Goal: Navigation & Orientation: Find specific page/section

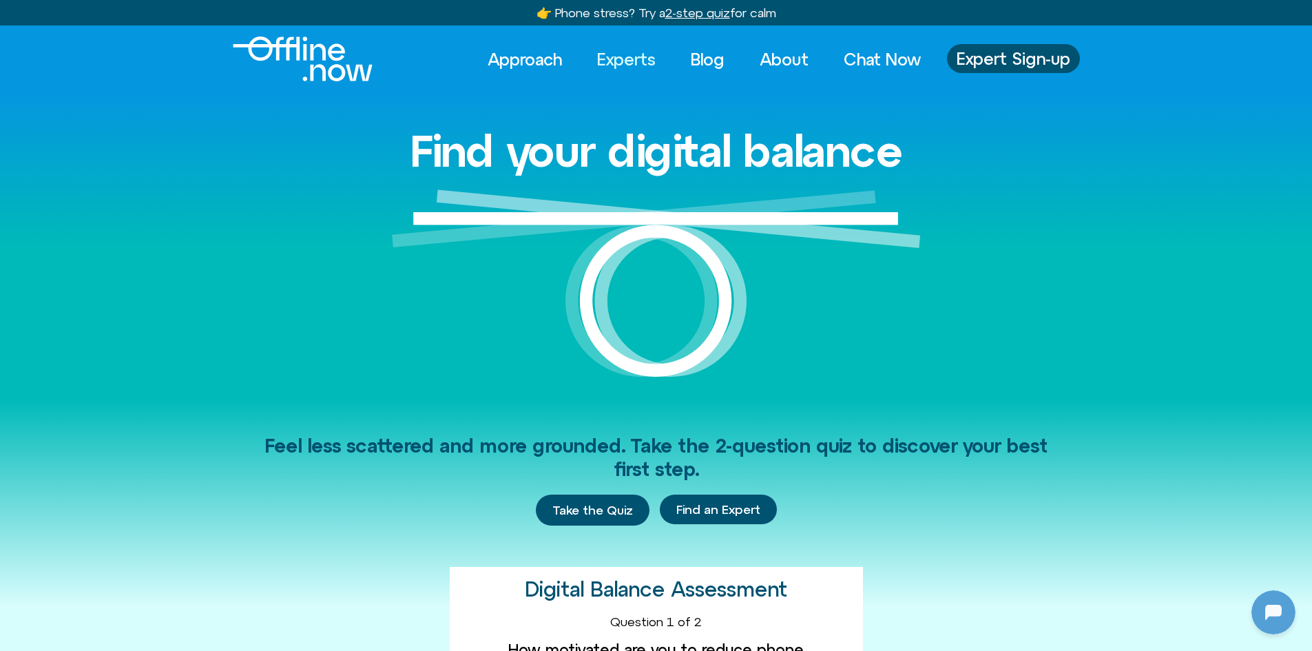
click at [612, 61] on link "Experts" at bounding box center [626, 59] width 83 height 30
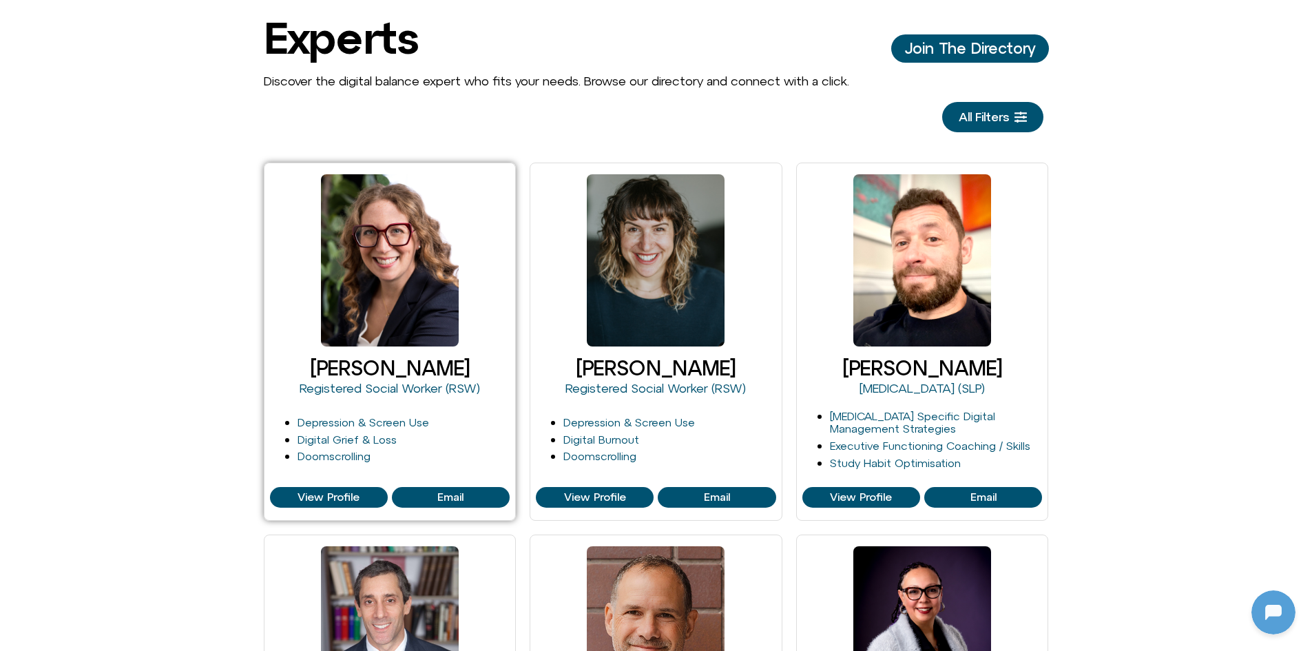
scroll to position [207, 0]
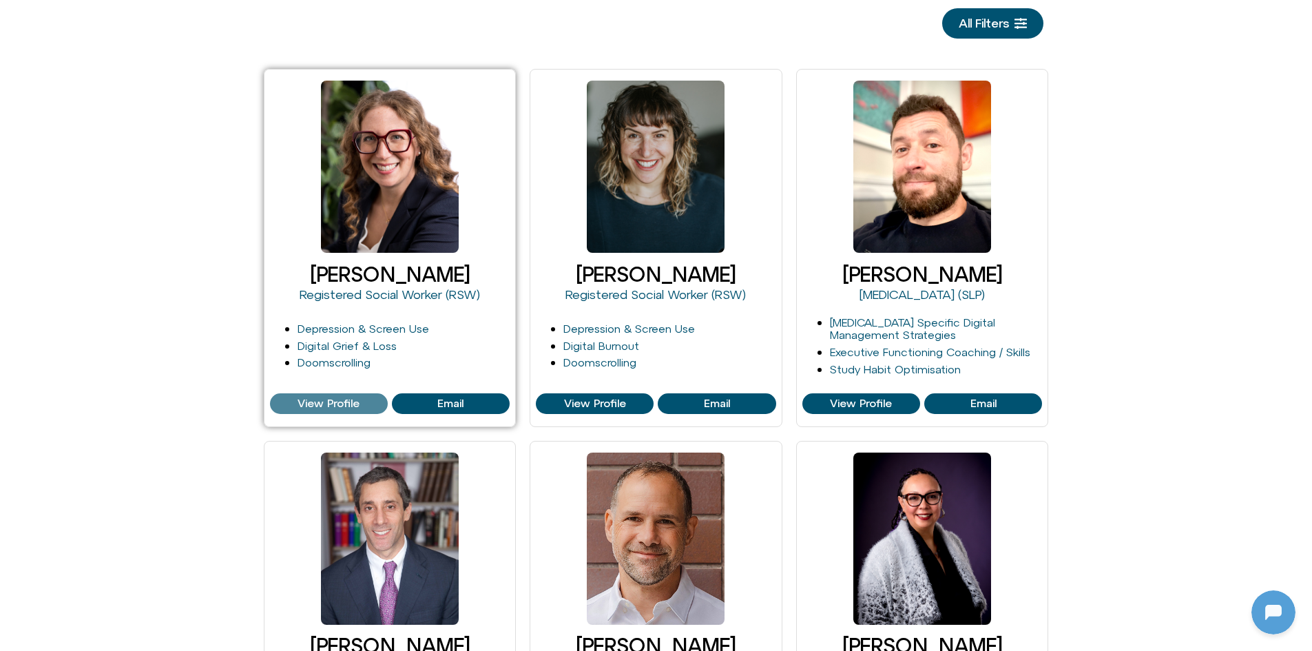
click at [330, 397] on span "View Profile" at bounding box center [329, 403] width 62 height 12
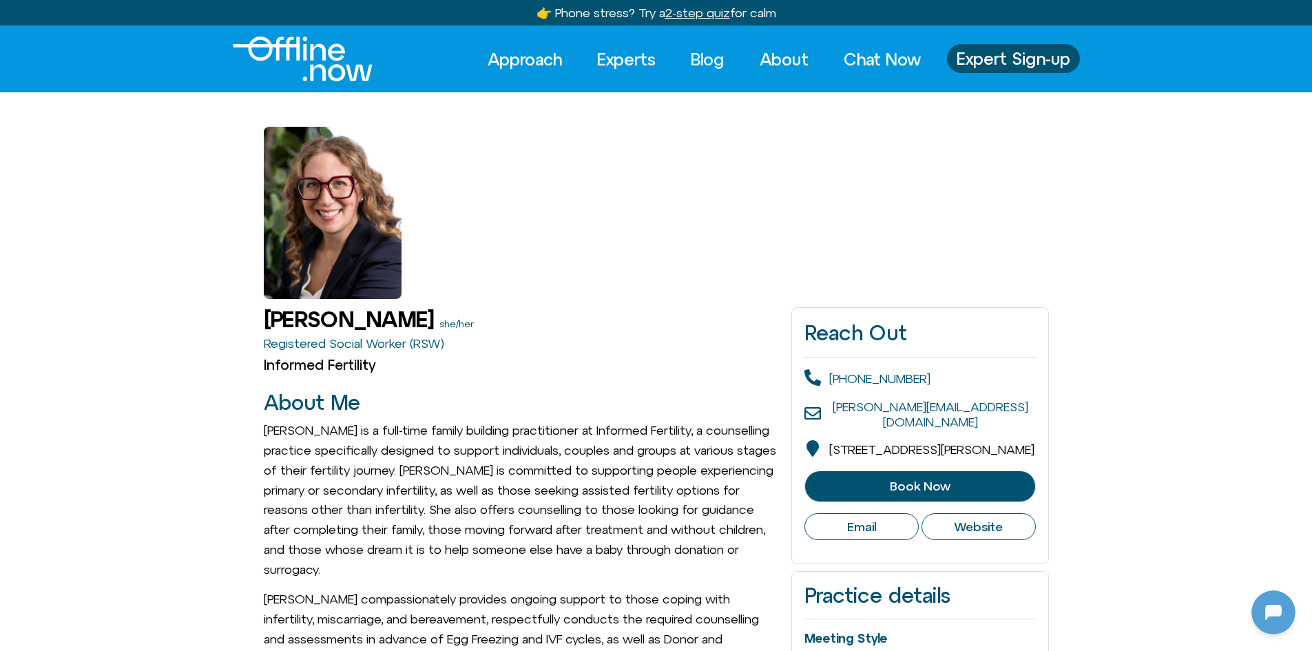
click at [714, 59] on link "Blog" at bounding box center [707, 59] width 59 height 30
